Goal: Information Seeking & Learning: Learn about a topic

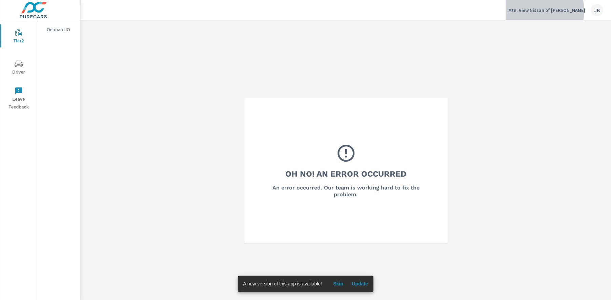
click at [560, 11] on p "Mtn. View Nissan of Dalton" at bounding box center [546, 10] width 77 height 6
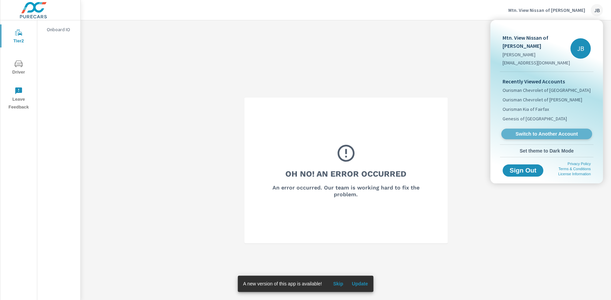
click at [546, 131] on span "Switch to Another Account" at bounding box center [546, 134] width 83 height 6
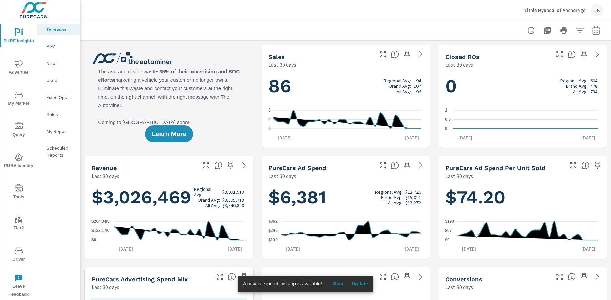
scroll to position [0, 0]
click at [16, 65] on icon "nav menu" at bounding box center [19, 64] width 8 height 8
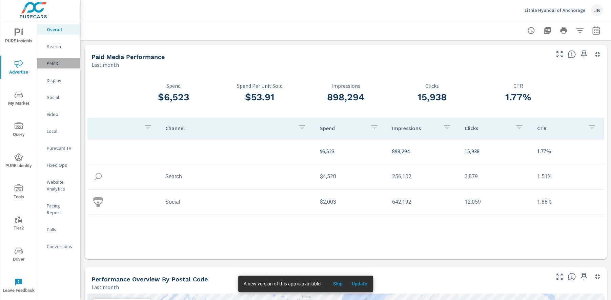
click at [50, 61] on p "PMAX" at bounding box center [61, 63] width 28 height 7
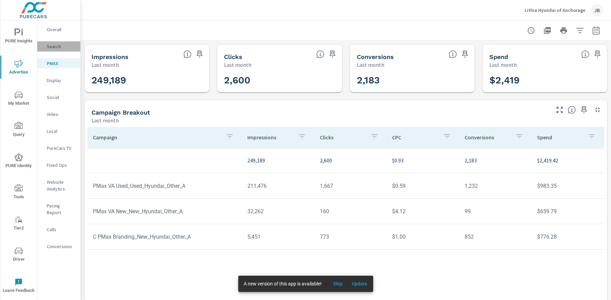
click at [53, 46] on p "Search" at bounding box center [61, 46] width 28 height 7
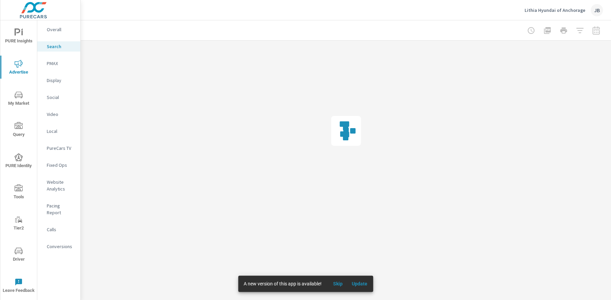
click at [57, 80] on p "Display" at bounding box center [61, 80] width 28 height 7
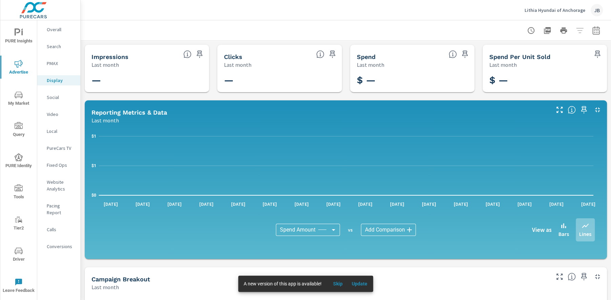
click at [53, 100] on p "Social" at bounding box center [61, 97] width 28 height 7
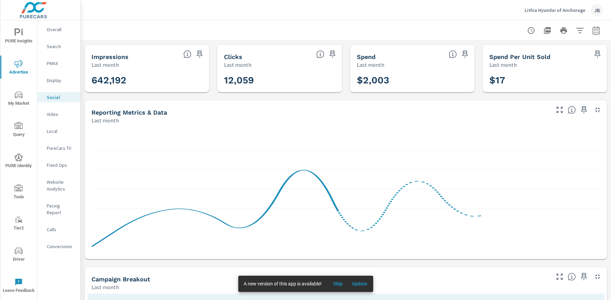
scroll to position [185, 0]
